Goal: Task Accomplishment & Management: Manage account settings

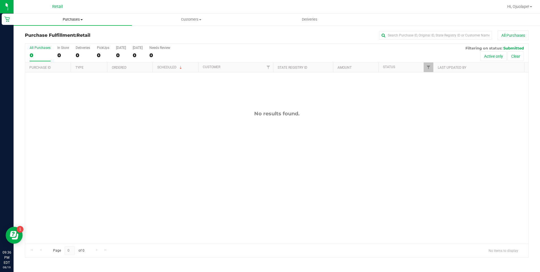
click at [79, 19] on span "Purchases" at bounding box center [73, 19] width 118 height 5
click at [66, 32] on span "Summary of purchases" at bounding box center [43, 34] width 58 height 5
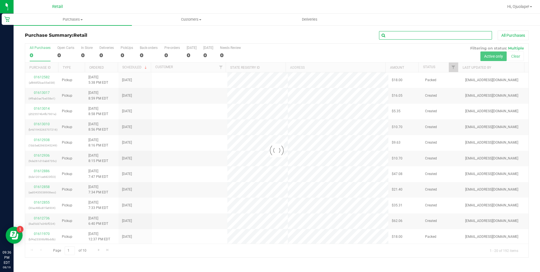
click at [418, 35] on input "text" at bounding box center [435, 35] width 113 height 8
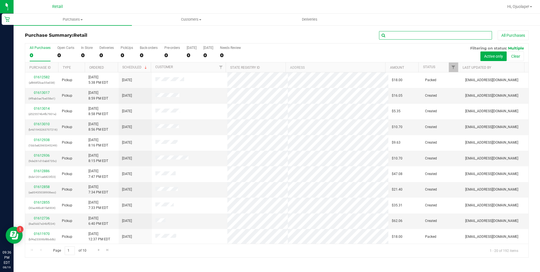
click at [414, 34] on input "text" at bounding box center [435, 35] width 113 height 8
type input "MADIS"
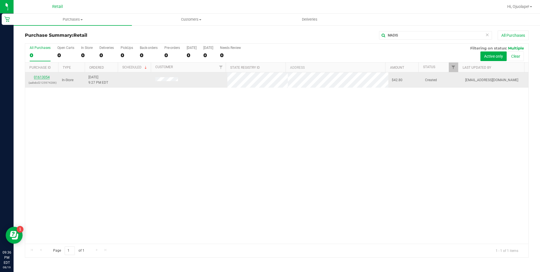
click at [45, 76] on link "01613054" at bounding box center [42, 77] width 16 height 4
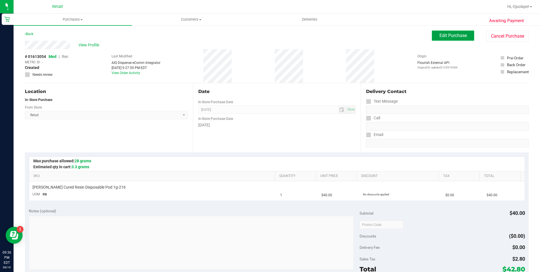
click at [458, 35] on span "Edit Purchase" at bounding box center [453, 35] width 27 height 5
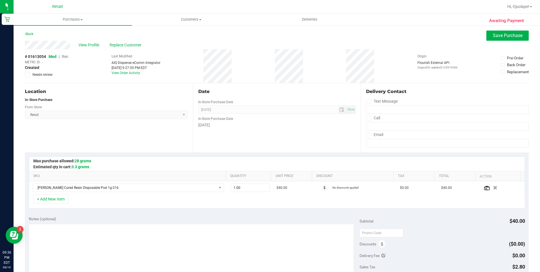
click at [64, 57] on span "Rec" at bounding box center [65, 56] width 6 height 5
click at [502, 38] on span "Save Purchase" at bounding box center [508, 35] width 30 height 5
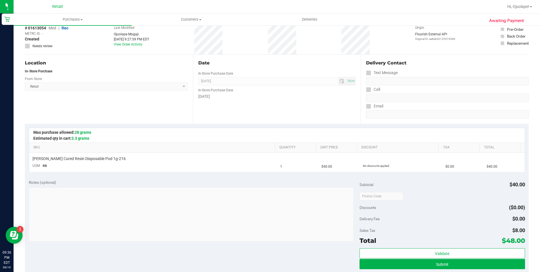
scroll to position [113, 0]
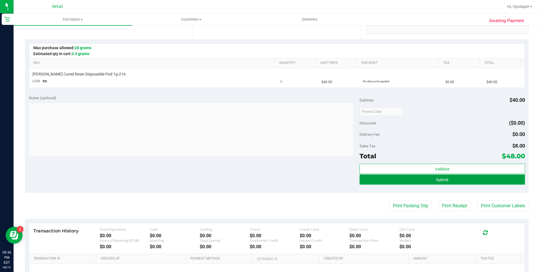
click at [454, 178] on button "Submit" at bounding box center [443, 179] width 166 height 10
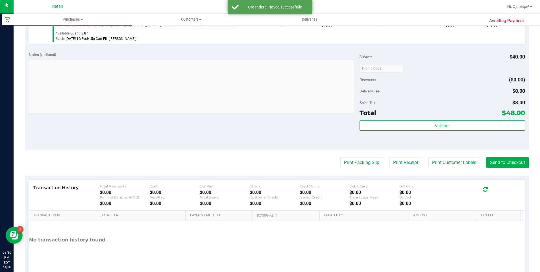
scroll to position [190, 0]
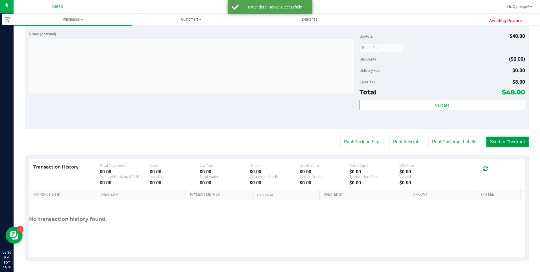
click at [513, 144] on button "Send to Checkout" at bounding box center [508, 141] width 42 height 11
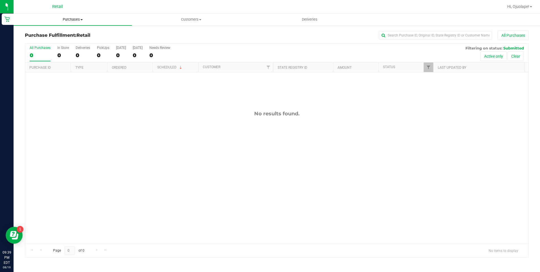
click at [80, 21] on span "Purchases" at bounding box center [73, 19] width 118 height 5
click at [74, 32] on li "Summary of purchases" at bounding box center [73, 34] width 118 height 7
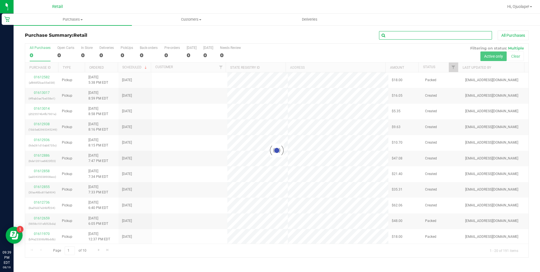
click at [391, 38] on input "text" at bounding box center [435, 35] width 113 height 8
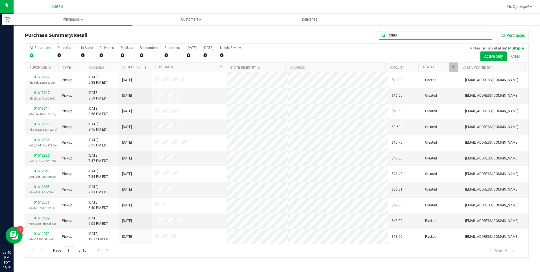
type input "ROBID"
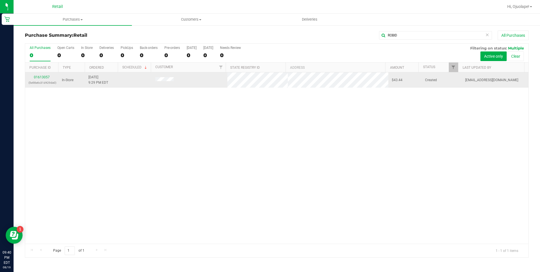
click at [45, 74] on td "01613057 (5e98e6c31d429de0)" at bounding box center [41, 79] width 33 height 15
click at [45, 76] on link "01613057" at bounding box center [42, 77] width 16 height 4
